Goal: Connect with others: Connect with others

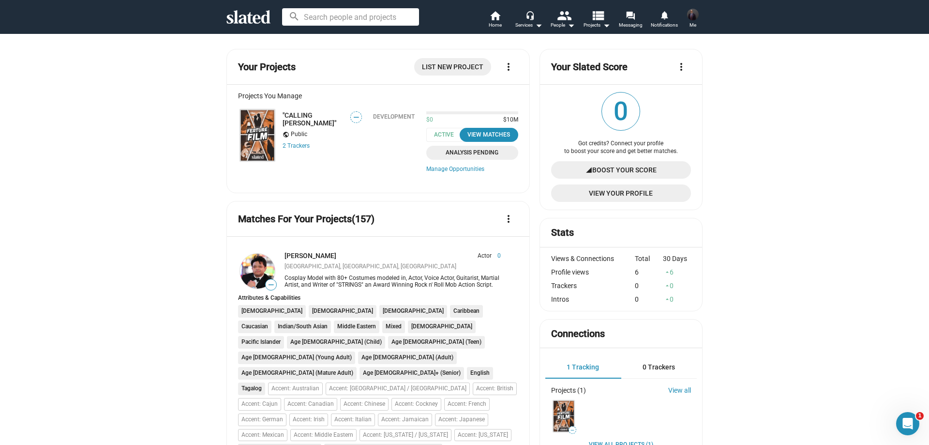
click at [258, 129] on img at bounding box center [257, 135] width 35 height 52
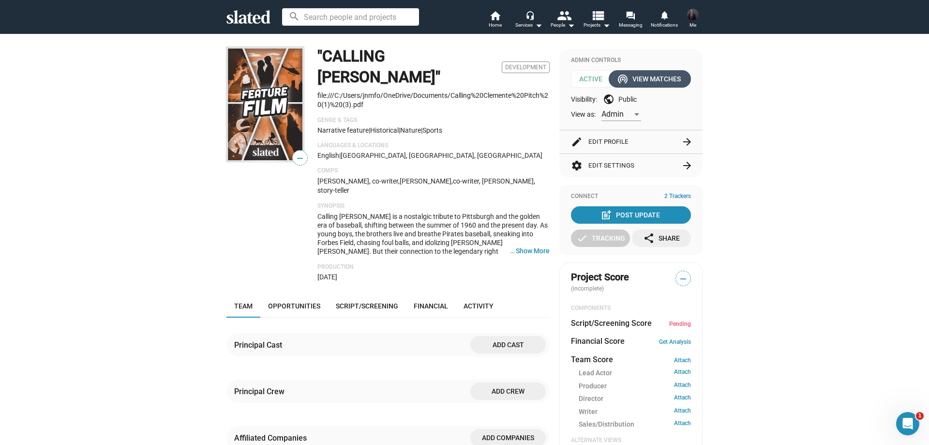
click at [645, 75] on div "wifi_tethering View Matches" at bounding box center [650, 78] width 62 height 17
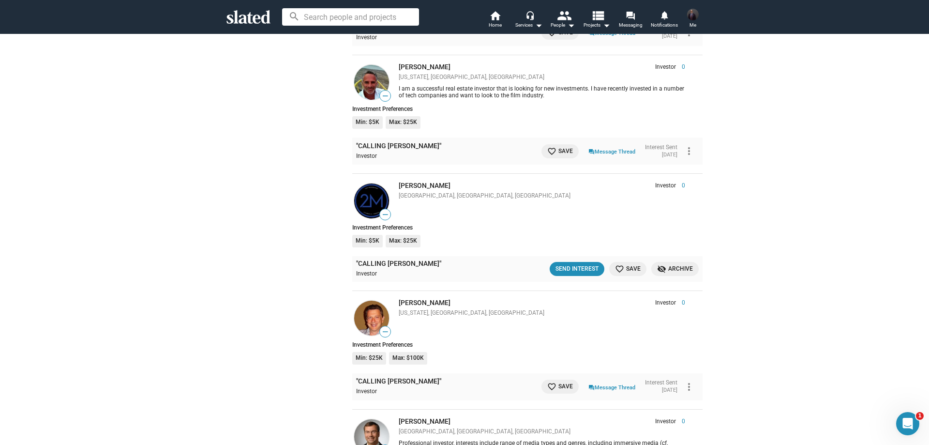
scroll to position [4782, 0]
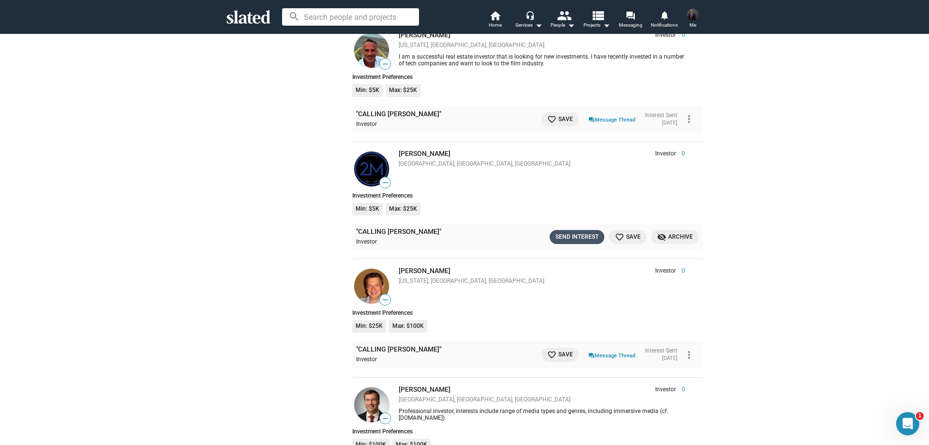
click at [565, 232] on div "Send Interest" at bounding box center [576, 237] width 43 height 10
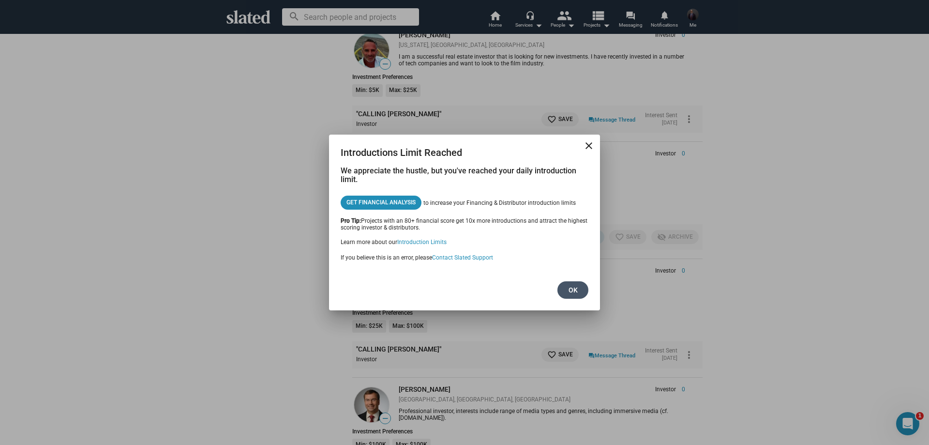
click at [573, 286] on span "Ok" at bounding box center [572, 289] width 15 height 17
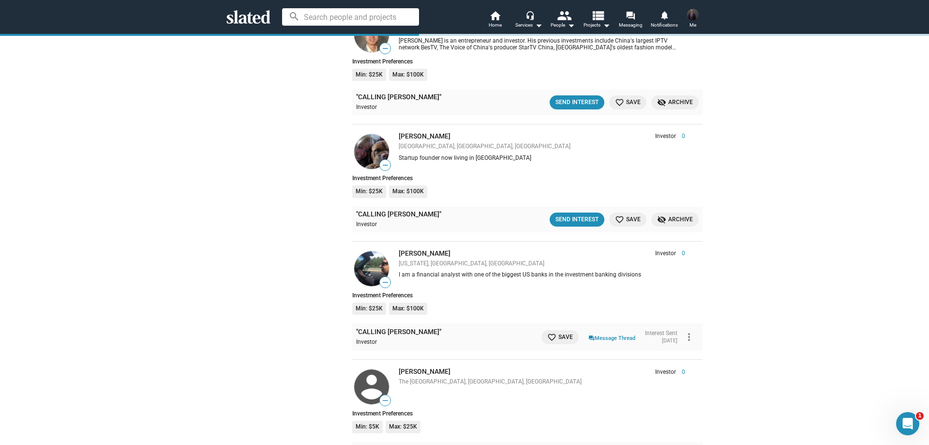
scroll to position [5556, 0]
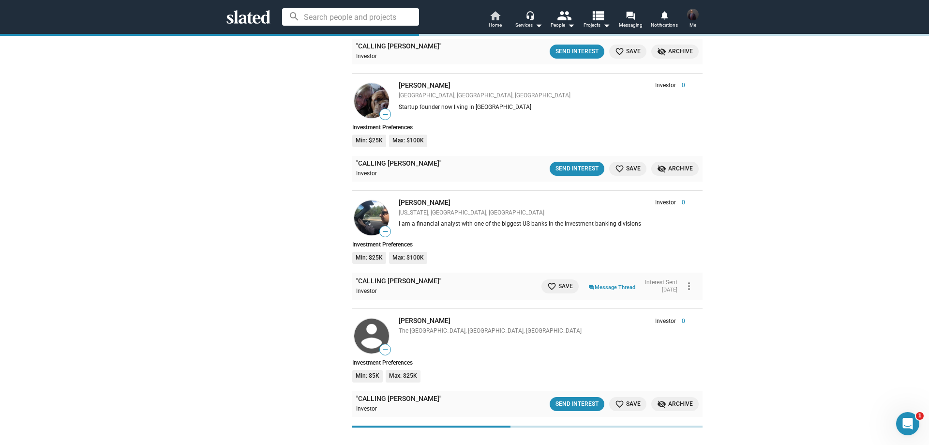
click at [490, 22] on span "Home" at bounding box center [495, 25] width 13 height 12
